Goal: Task Accomplishment & Management: Use online tool/utility

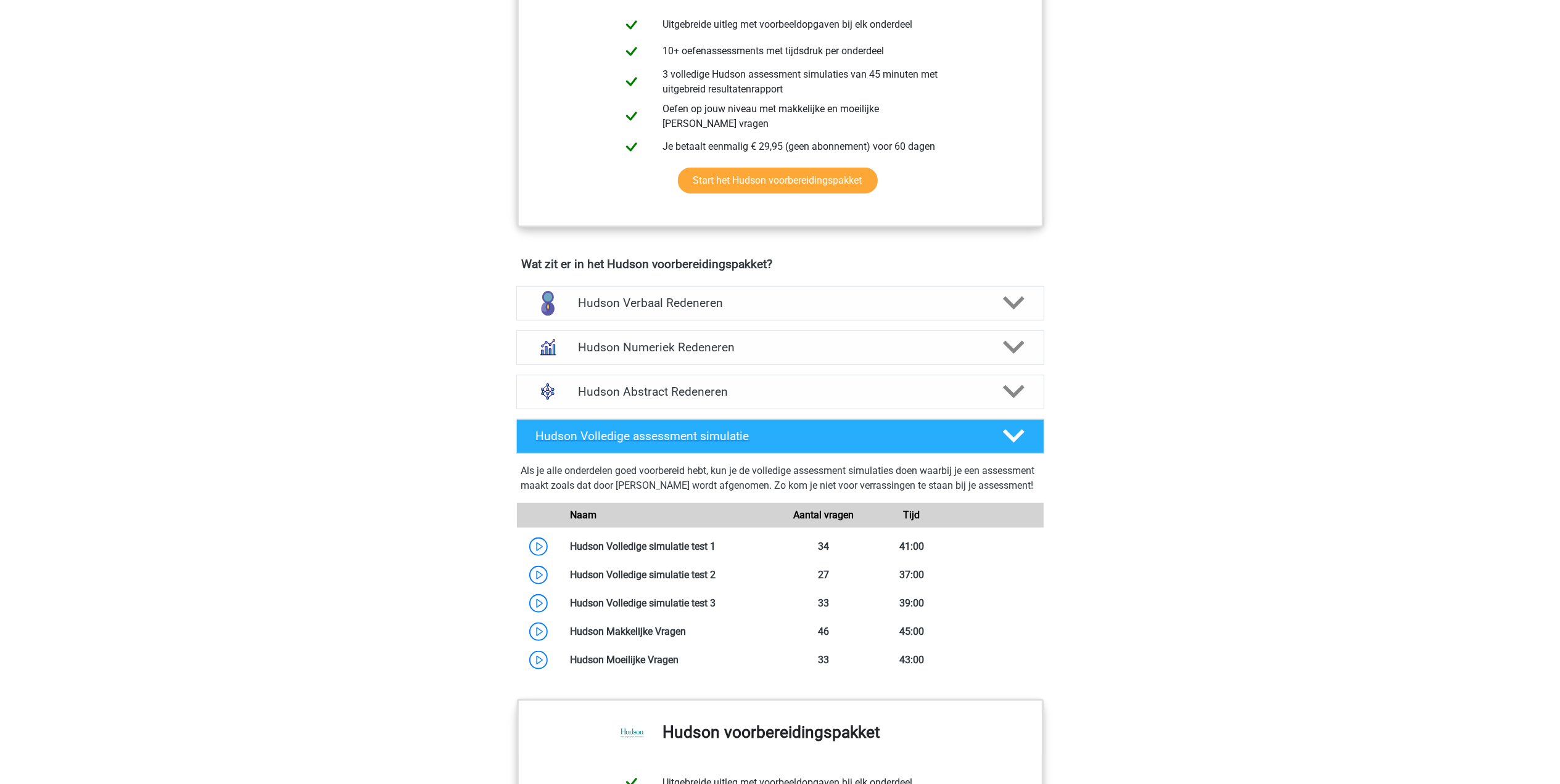
scroll to position [575, 0]
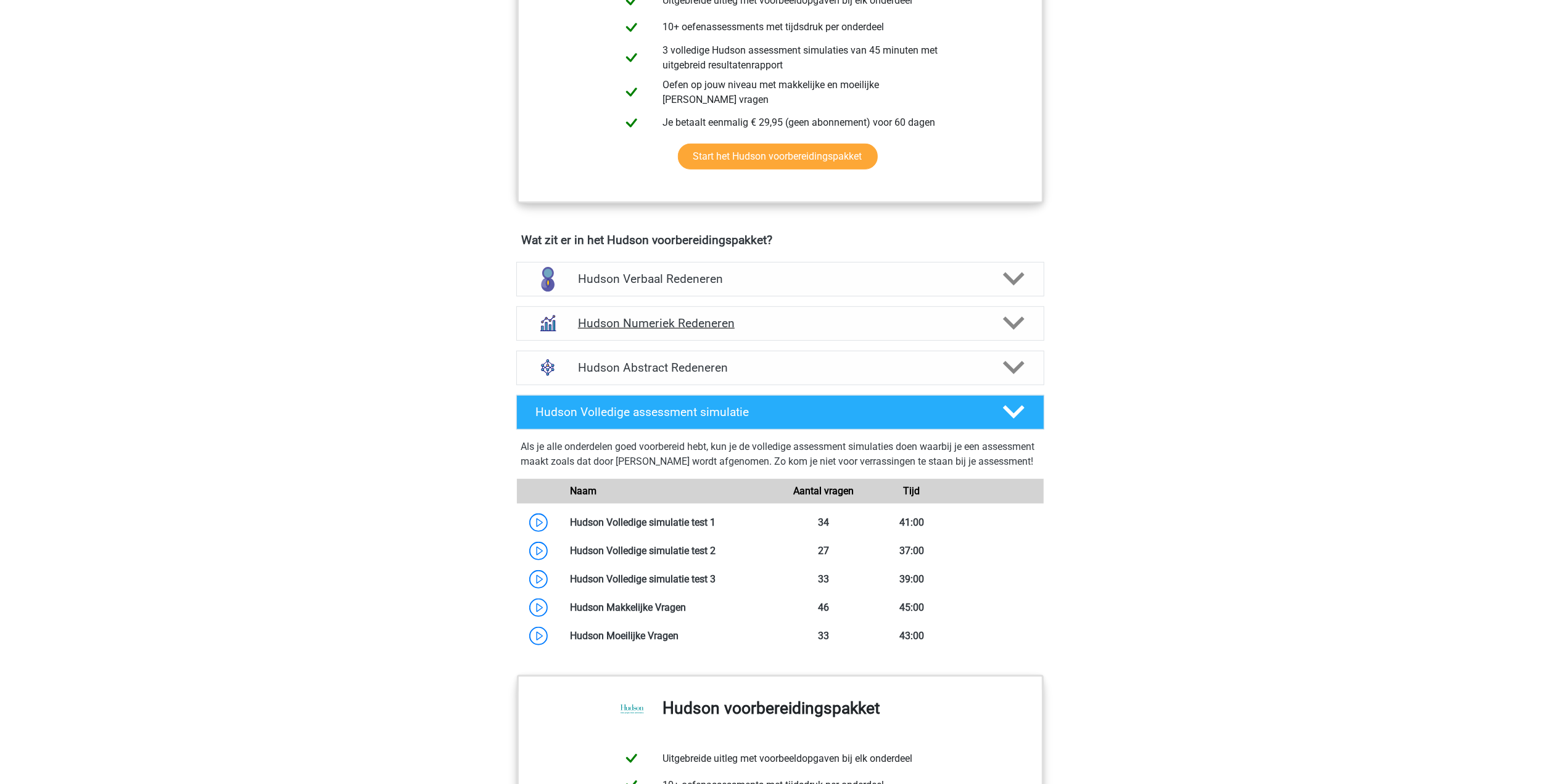
click at [729, 324] on h4 "Hudson Numeriek Redeneren" at bounding box center [780, 323] width 404 height 14
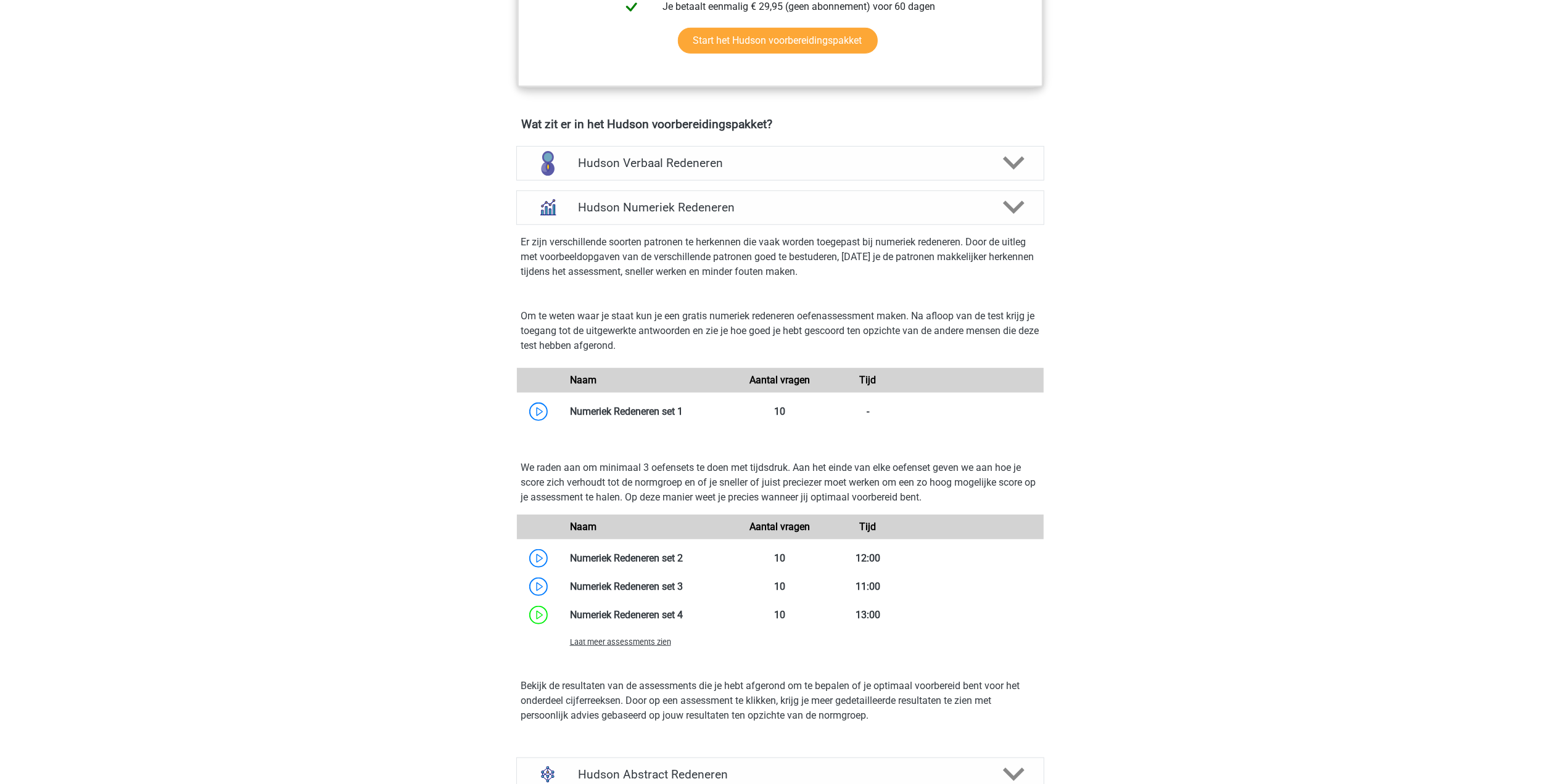
scroll to position [822, 0]
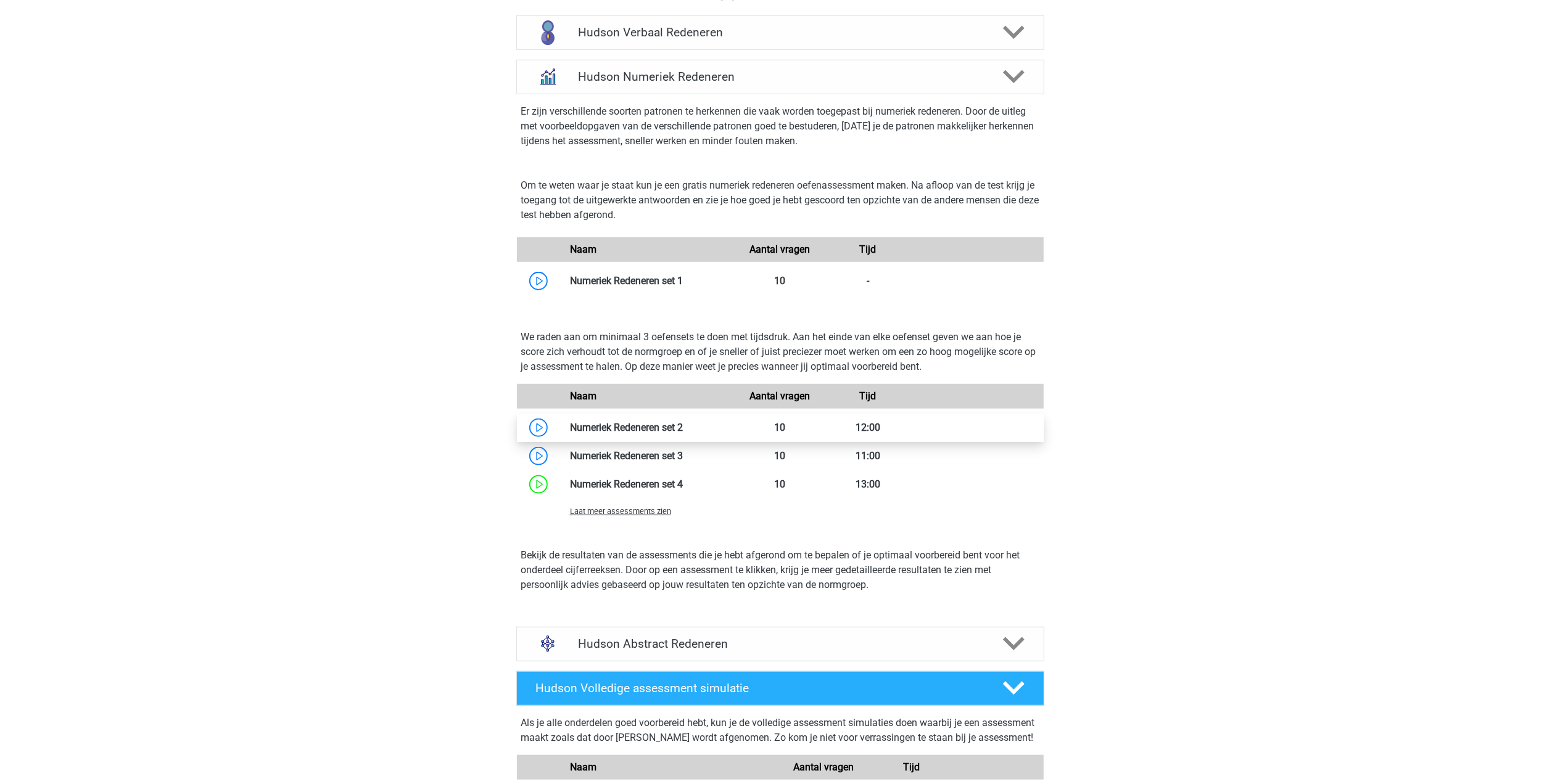
click at [683, 430] on link at bounding box center [683, 427] width 0 height 12
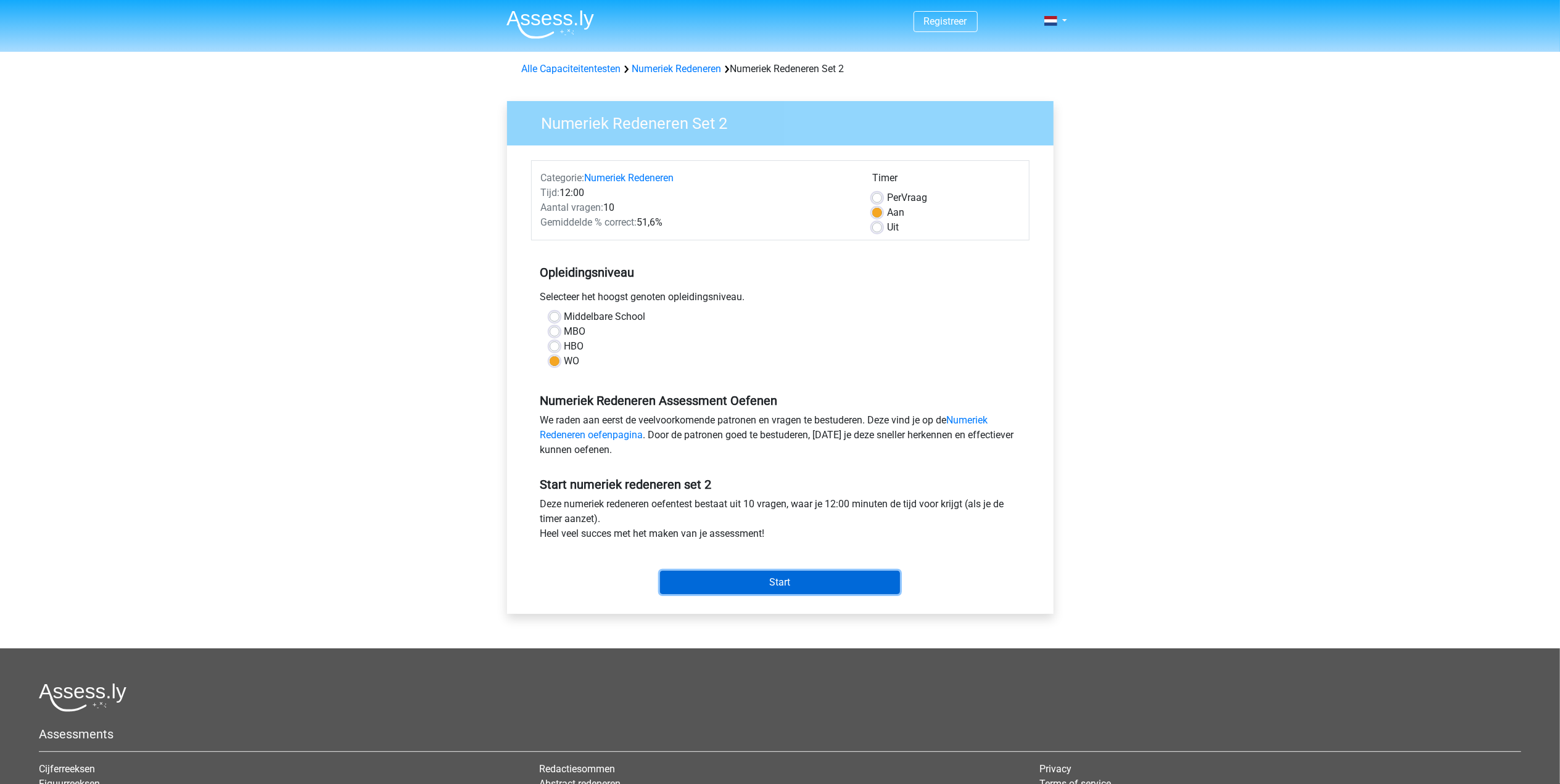
click at [809, 575] on input "Start" at bounding box center [779, 582] width 240 height 23
